Goal: Task Accomplishment & Management: Manage account settings

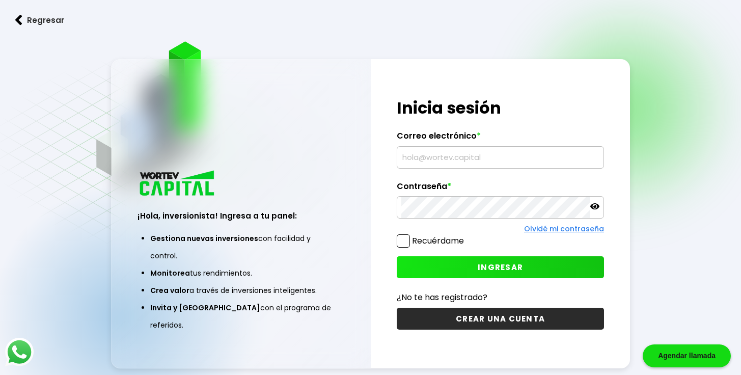
click at [449, 155] on input "text" at bounding box center [500, 157] width 198 height 21
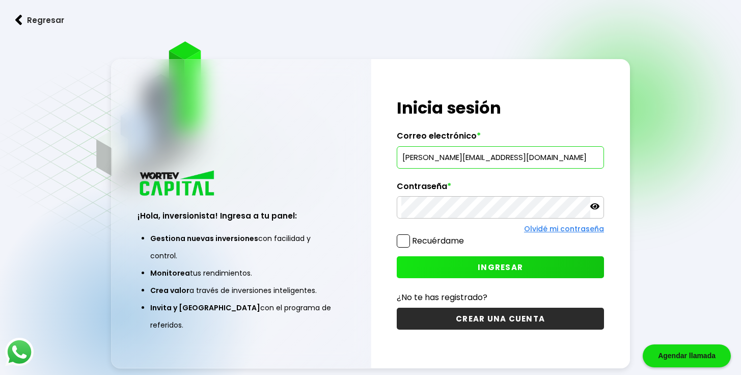
type input "[PERSON_NAME][EMAIL_ADDRESS][DOMAIN_NAME]"
click at [532, 267] on button "INGRESAR" at bounding box center [500, 267] width 207 height 22
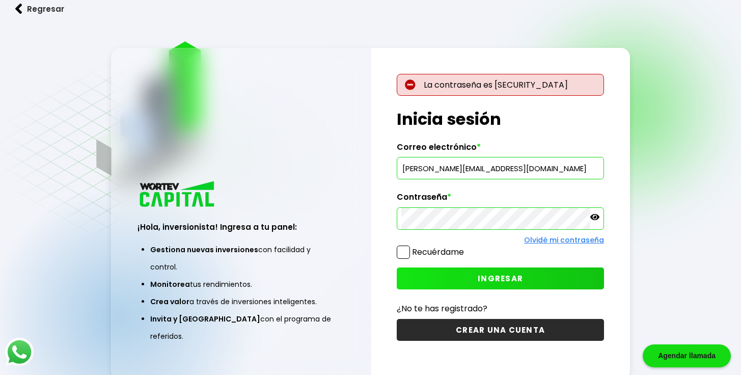
click at [599, 218] on div at bounding box center [500, 218] width 207 height 22
click at [597, 218] on icon at bounding box center [594, 217] width 9 height 6
click at [336, 217] on div "¡Hola, inversionista! Ingresa a tu panel: Gestiona nuevas inversiones con facil…" at bounding box center [370, 213] width 519 height 331
click at [450, 264] on div "La contraseña es [SECURITY_DATA] ¡Hola, inversionista! Ingresa tus credenciales…" at bounding box center [500, 213] width 259 height 331
click at [450, 271] on button "INGRESAR" at bounding box center [500, 278] width 207 height 22
